Goal: Task Accomplishment & Management: Complete application form

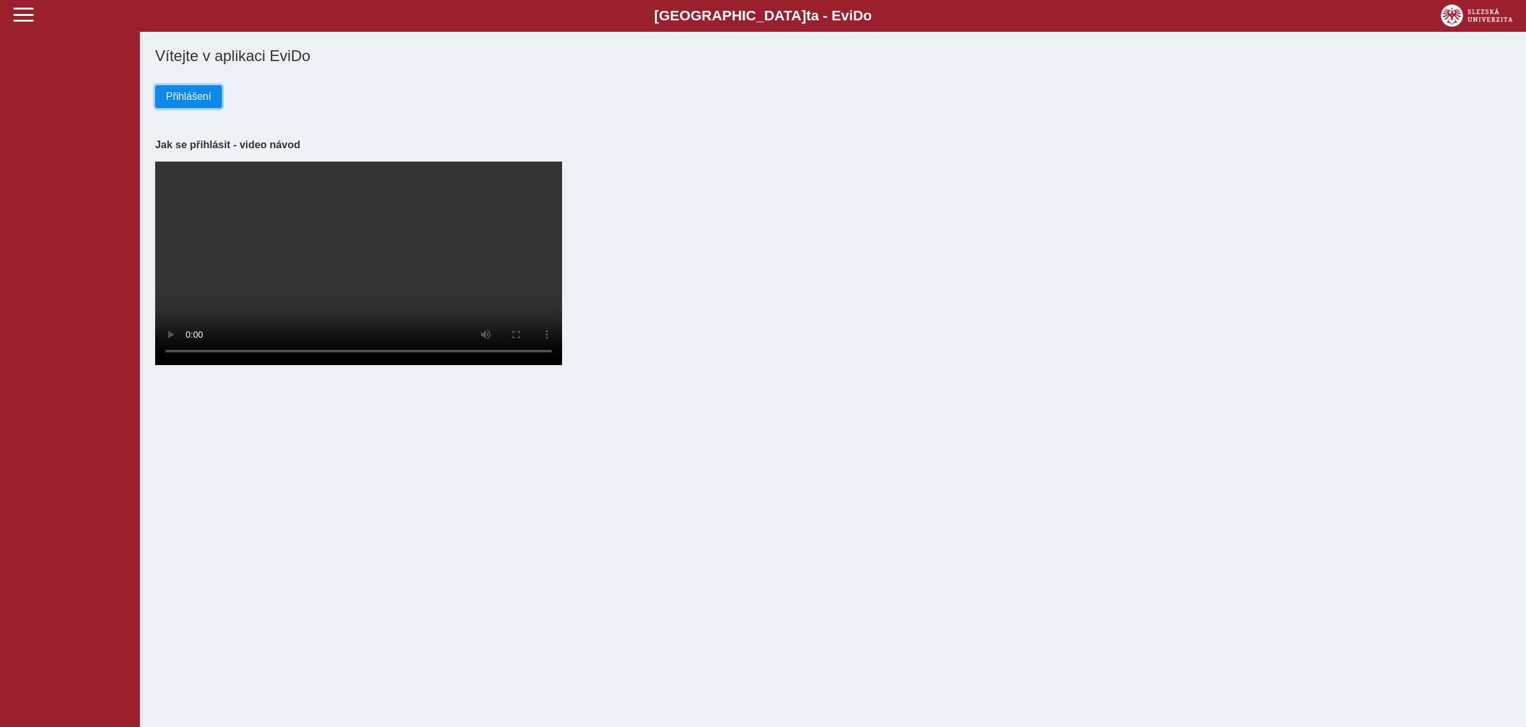
click at [165, 96] on button "Přihlášení" at bounding box center [188, 96] width 67 height 23
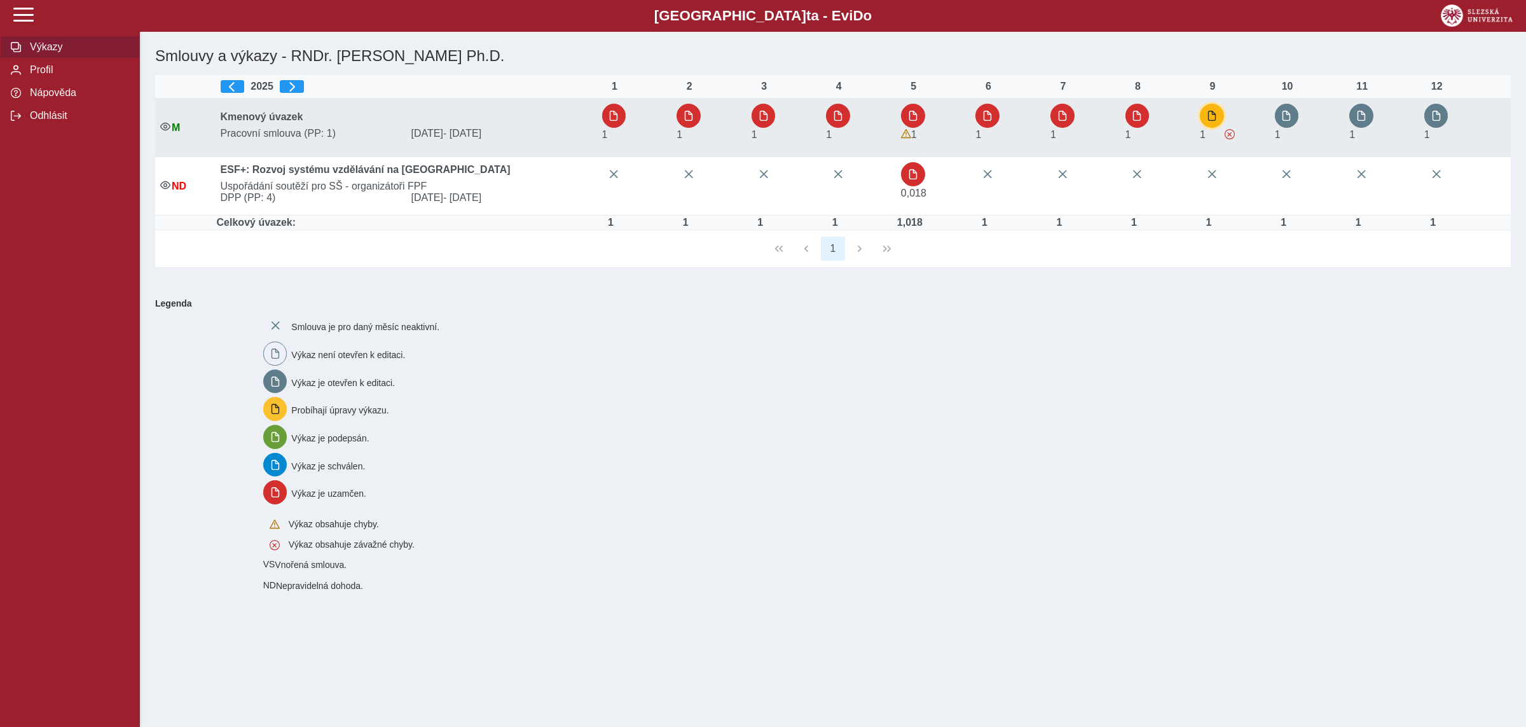
click at [1209, 116] on span "button" at bounding box center [1212, 116] width 10 height 10
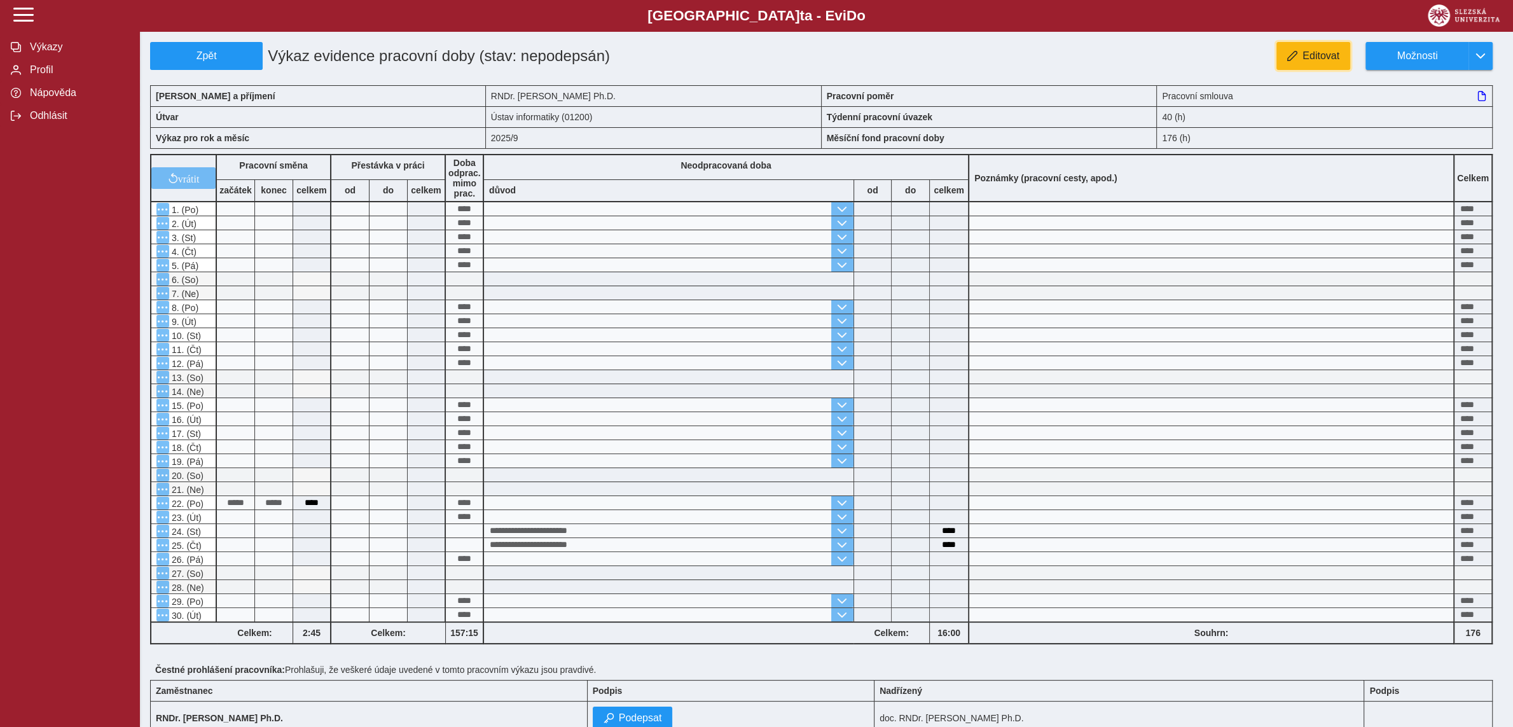
click at [1314, 50] on span "Editovat" at bounding box center [1320, 55] width 37 height 11
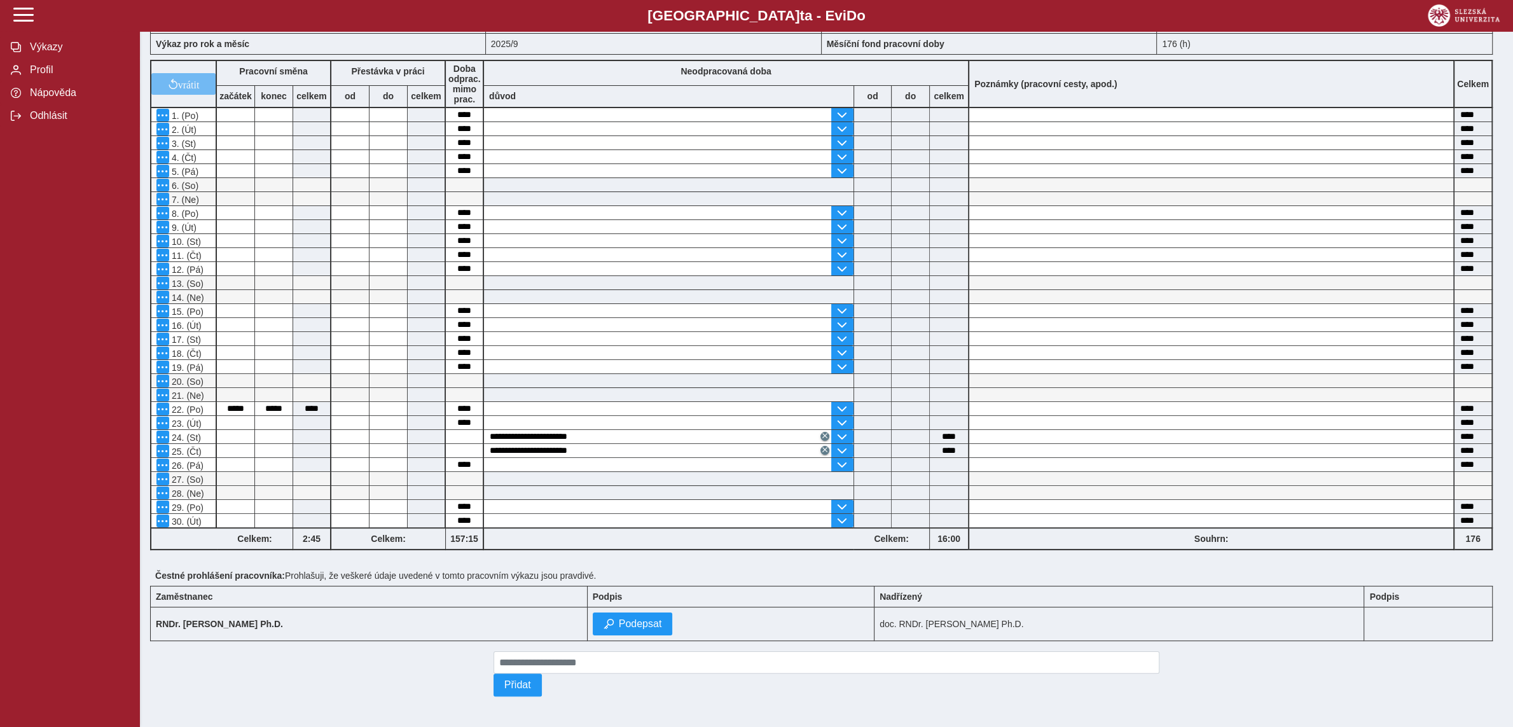
scroll to position [113, 0]
click at [989, 472] on input at bounding box center [1211, 478] width 484 height 13
type input "**********"
click at [1137, 486] on input at bounding box center [1211, 492] width 484 height 13
paste input "**********"
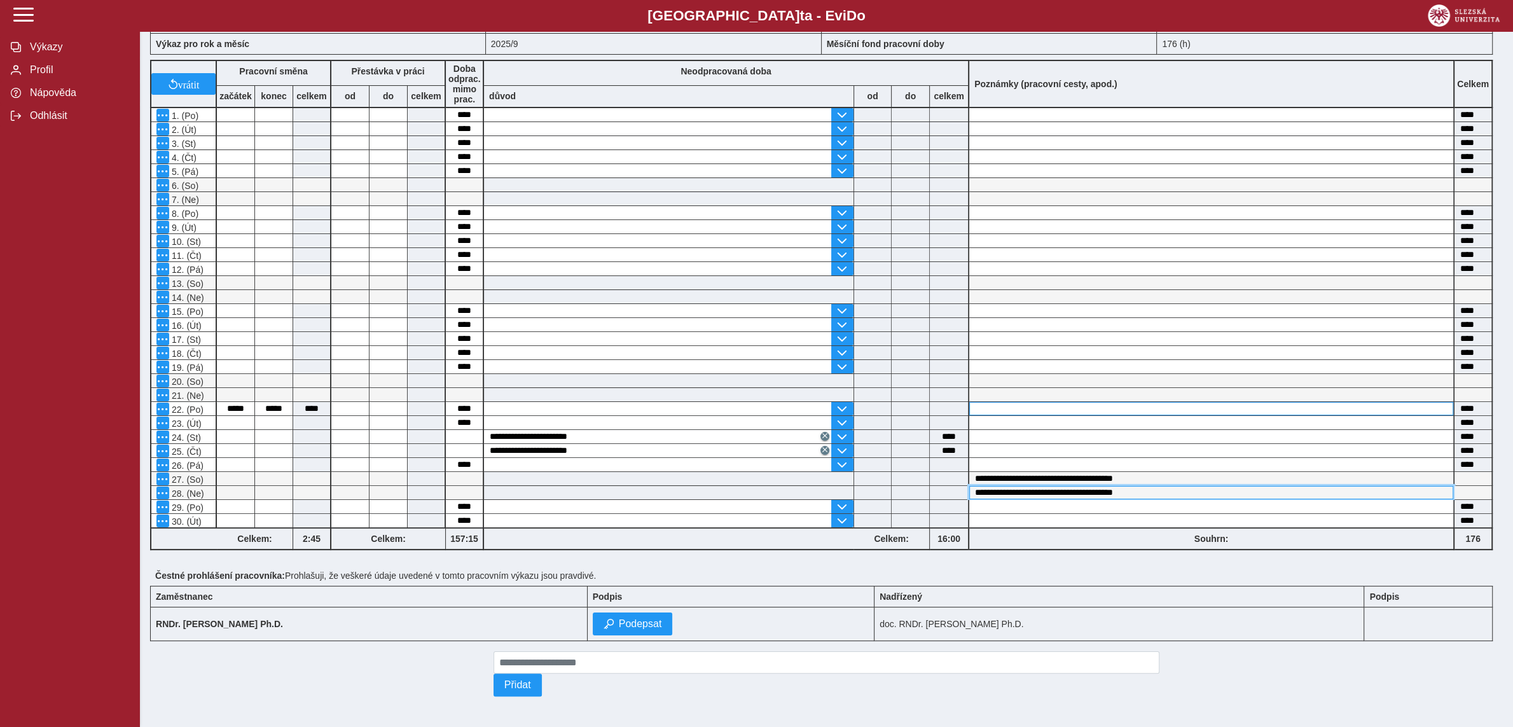
type input "**********"
click at [1151, 402] on input at bounding box center [1211, 408] width 484 height 13
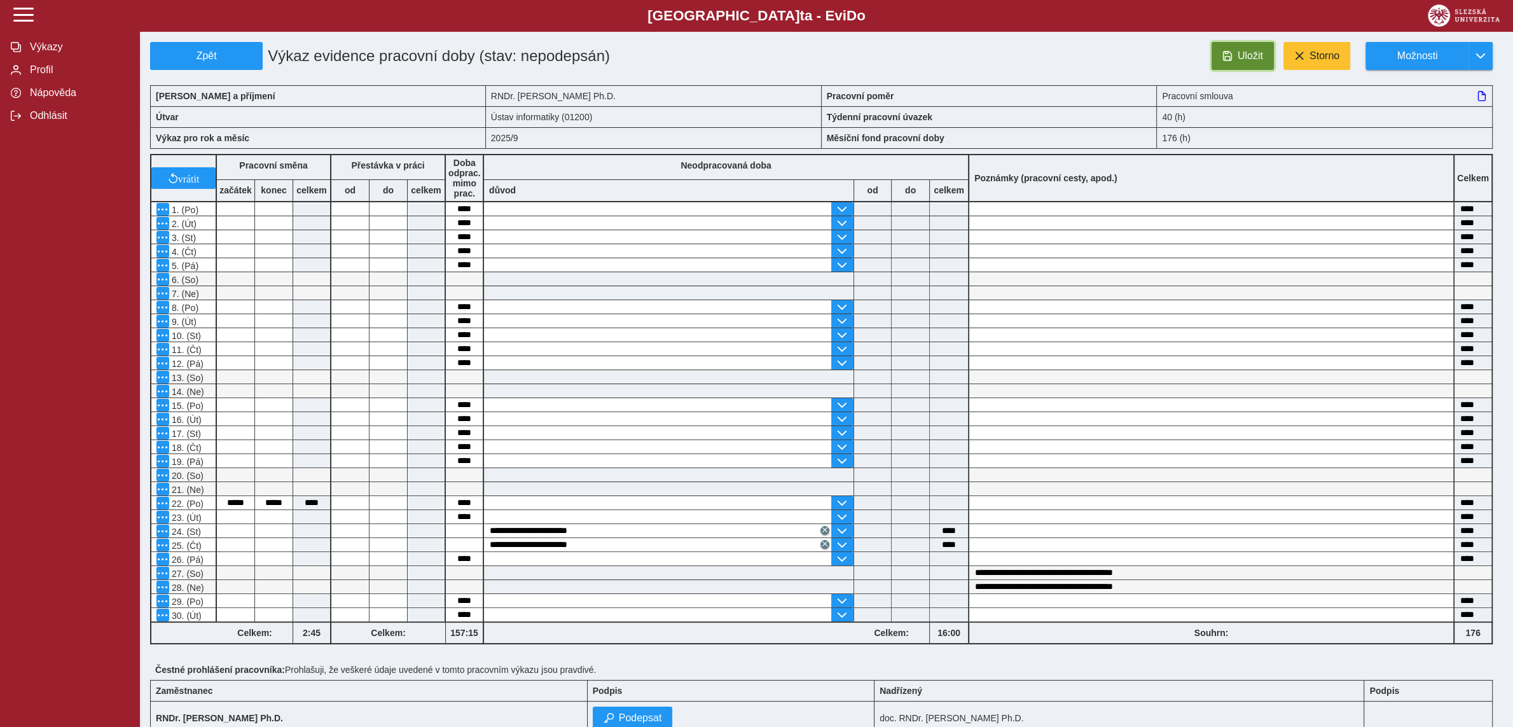
click at [1255, 61] on span "Uložit" at bounding box center [1249, 55] width 25 height 11
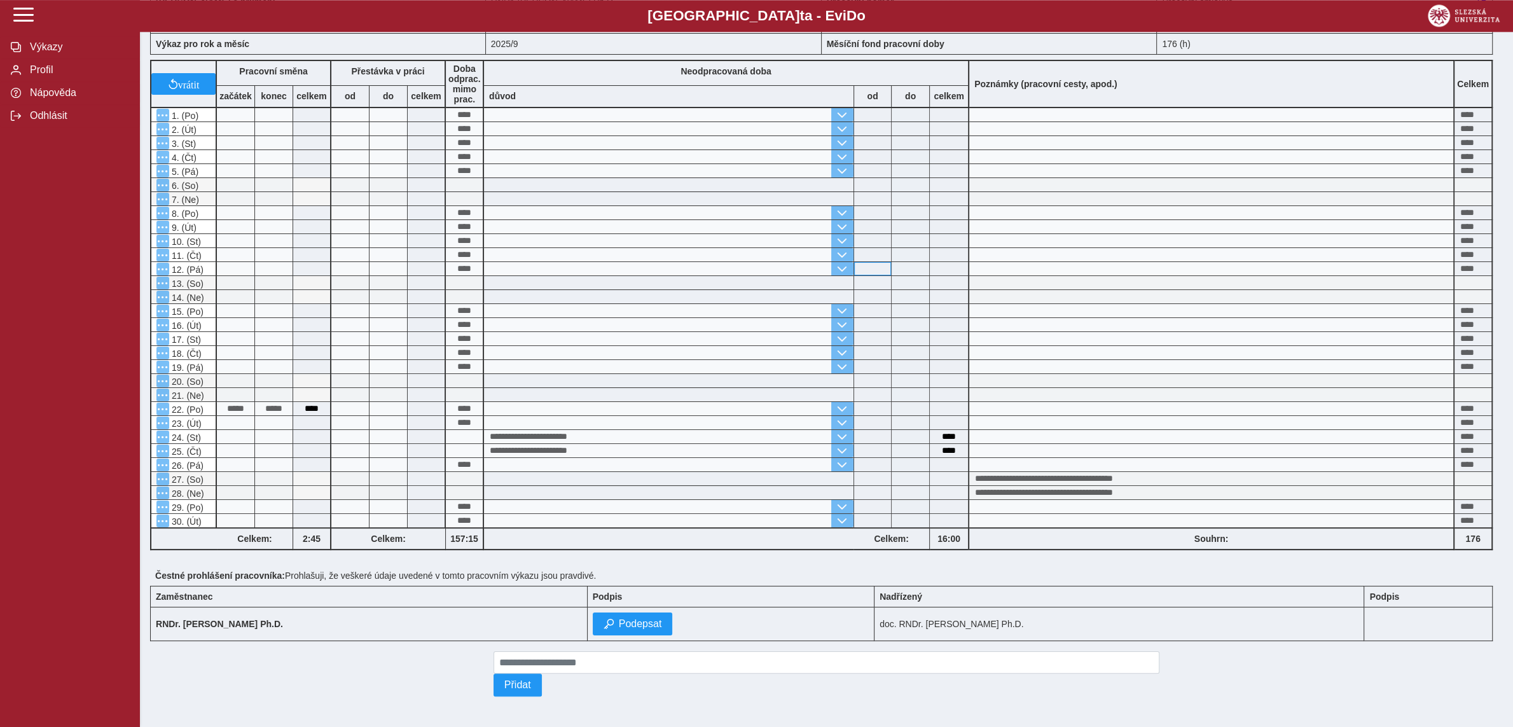
scroll to position [113, 0]
click at [635, 612] on button "Podepsat" at bounding box center [633, 623] width 80 height 23
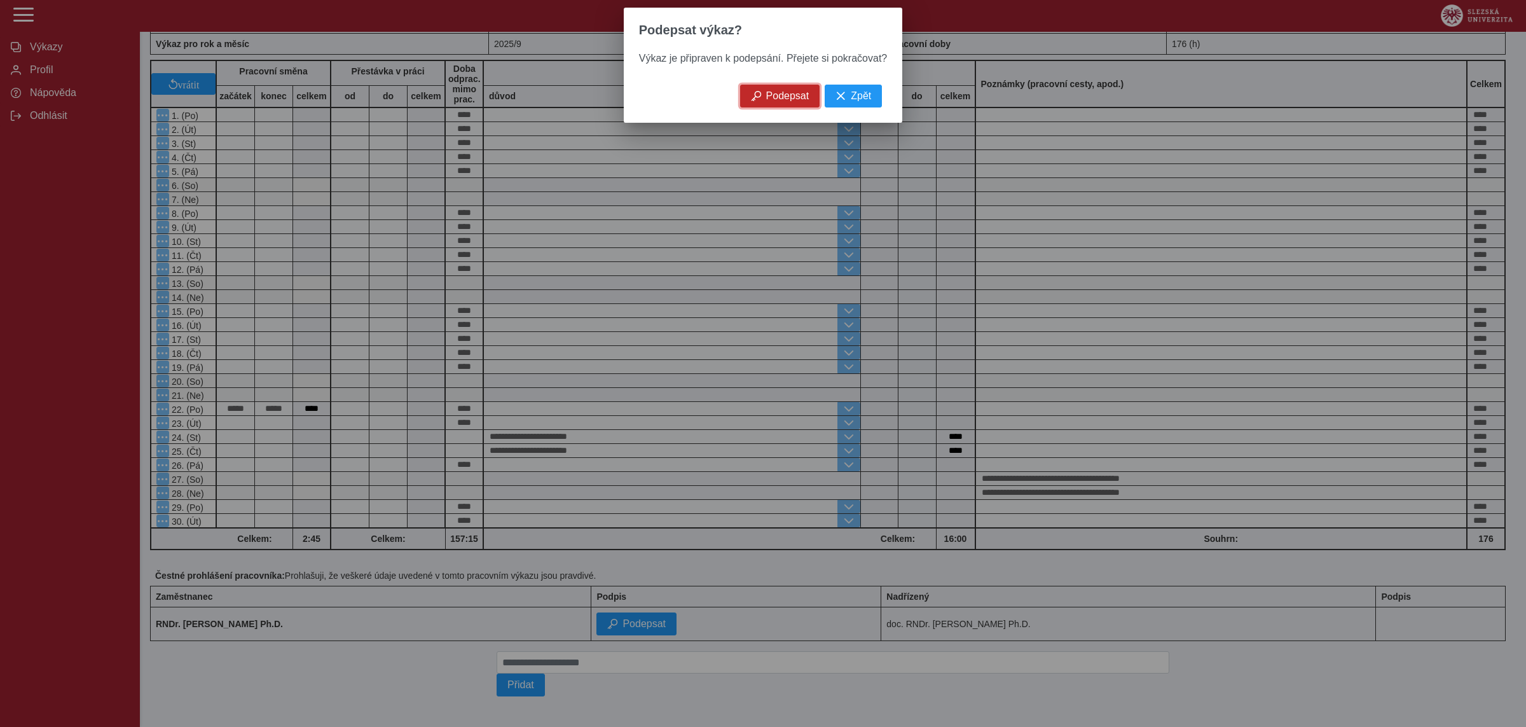
click at [782, 97] on span "Podepsat" at bounding box center [787, 95] width 43 height 11
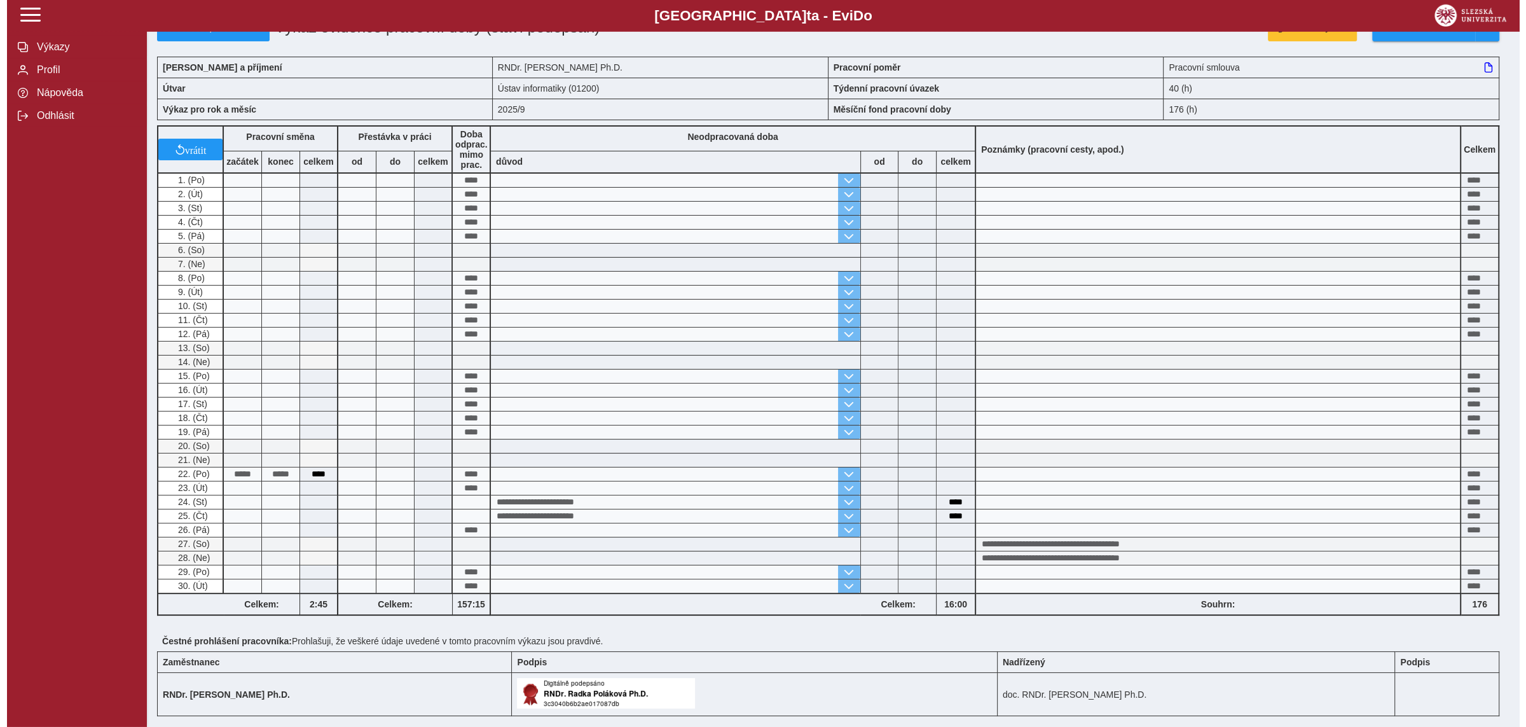
scroll to position [0, 0]
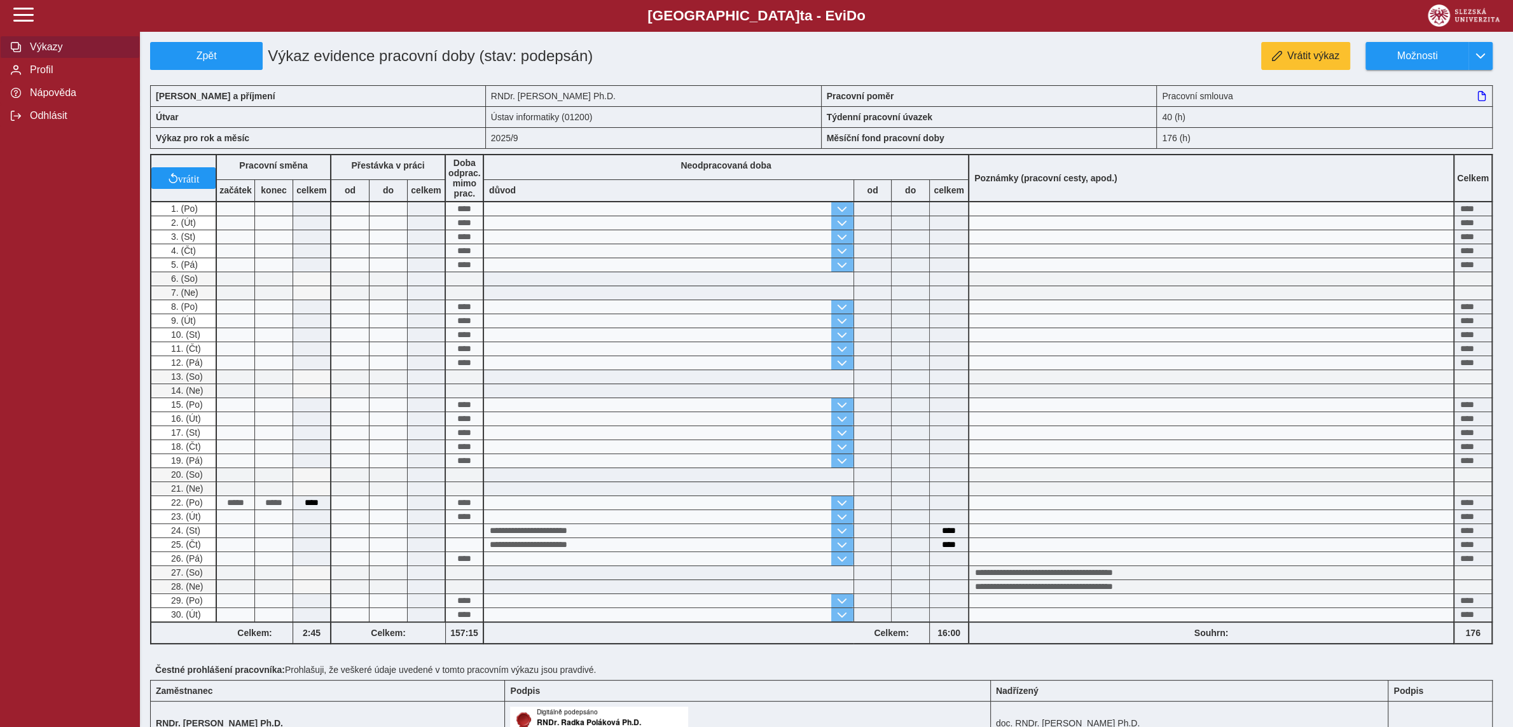
click at [55, 53] on span "Výkazy" at bounding box center [77, 46] width 103 height 11
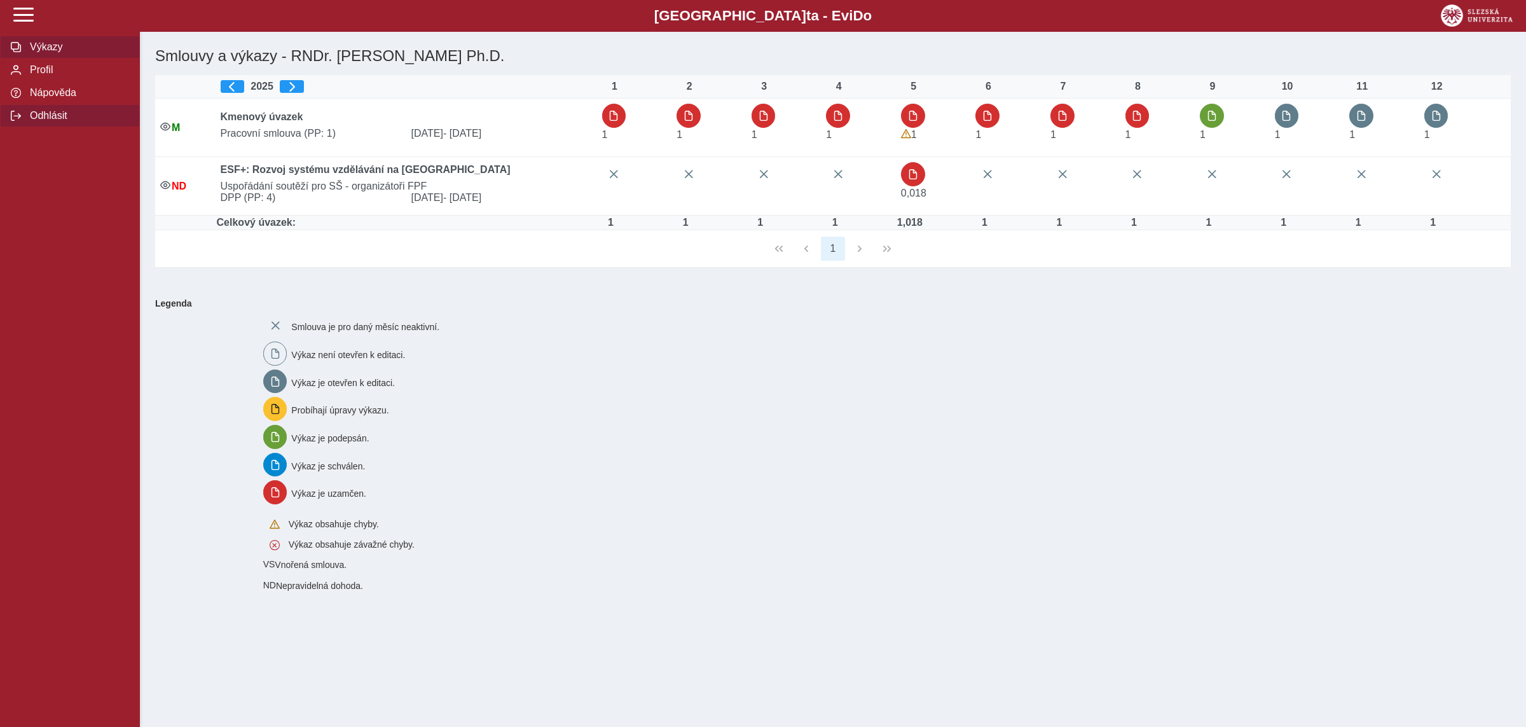
click at [56, 121] on span "Odhlásit" at bounding box center [77, 115] width 103 height 11
